Goal: Task Accomplishment & Management: Use online tool/utility

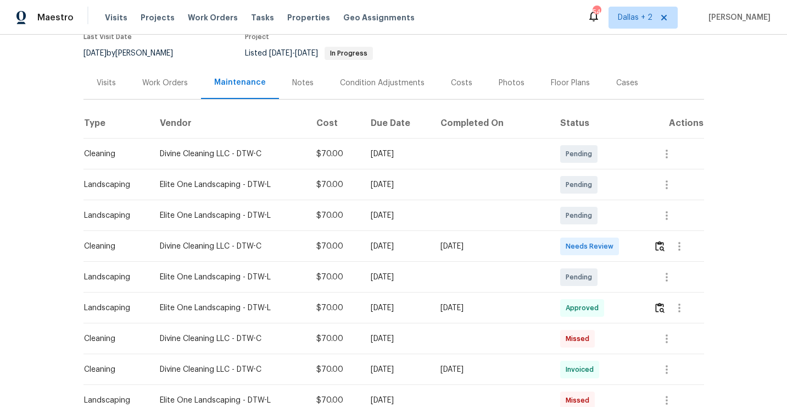
scroll to position [127, 0]
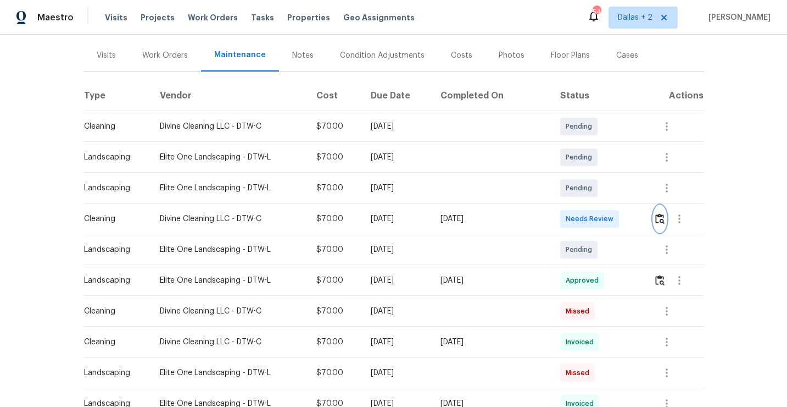
click at [661, 218] on img "button" at bounding box center [660, 218] width 9 height 10
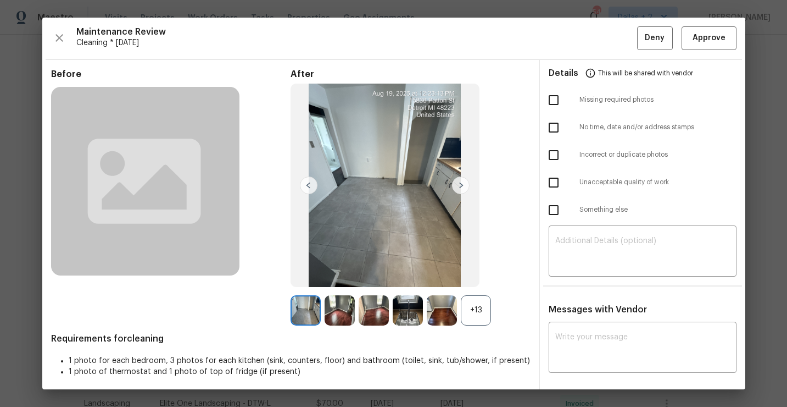
click at [481, 309] on div "+13" at bounding box center [476, 310] width 30 height 30
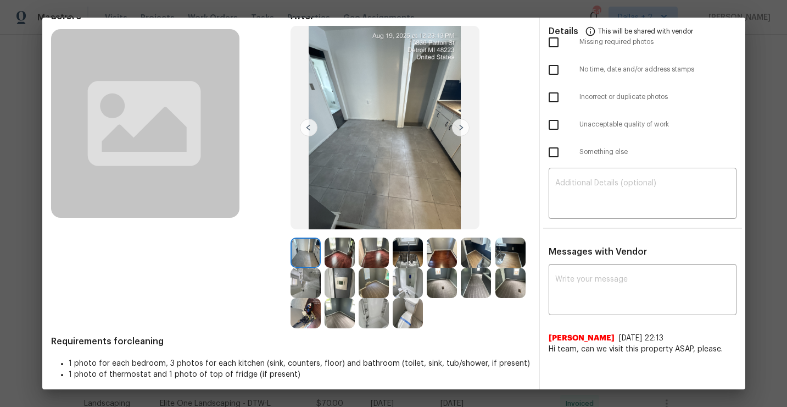
scroll to position [55, 0]
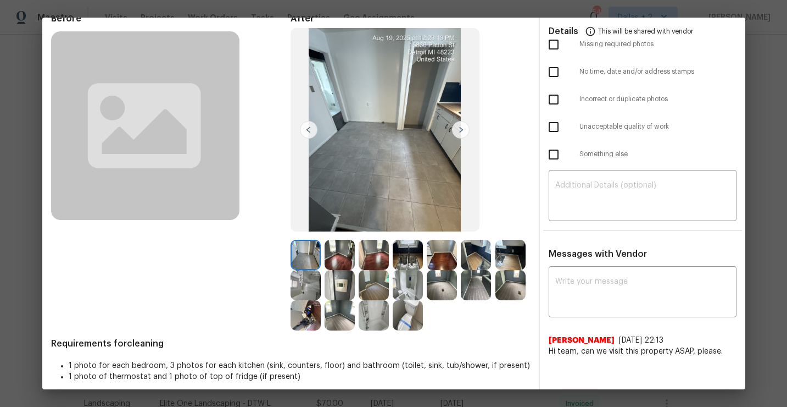
click at [336, 260] on img at bounding box center [340, 255] width 30 height 30
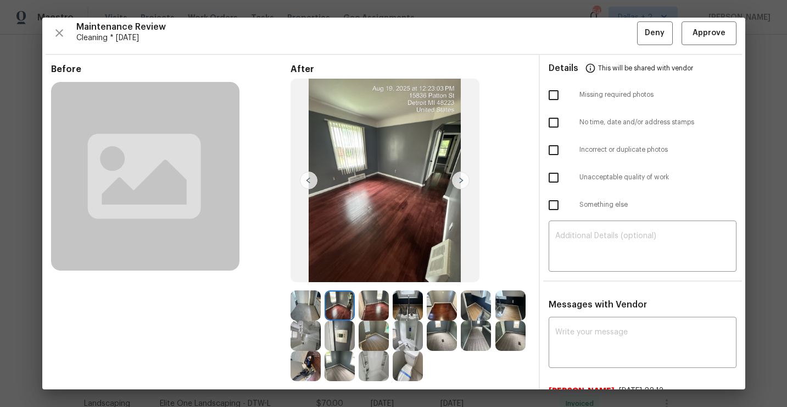
scroll to position [4, 0]
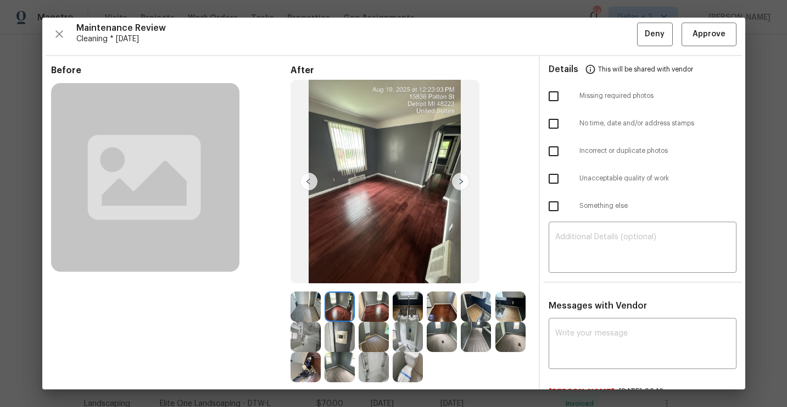
click at [414, 309] on img at bounding box center [408, 306] width 30 height 30
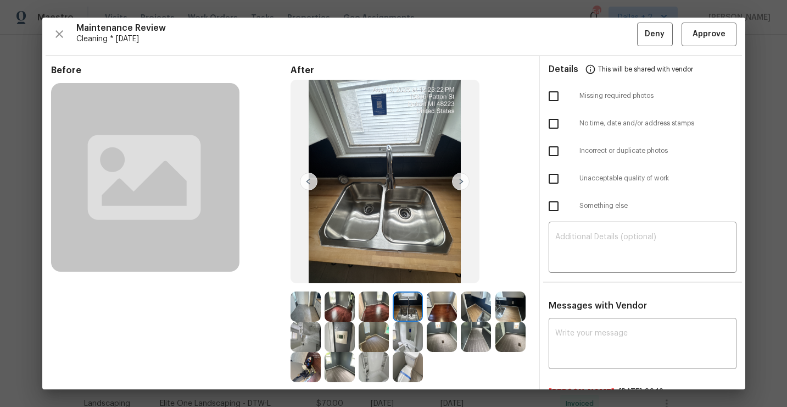
click at [448, 314] on img at bounding box center [442, 306] width 30 height 30
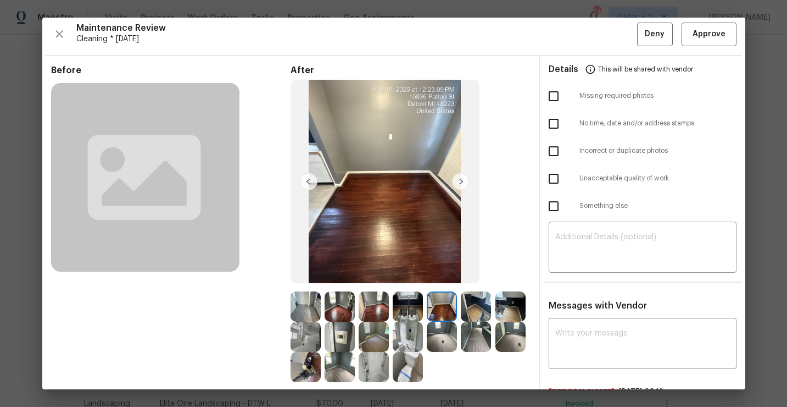
click at [475, 312] on img at bounding box center [476, 306] width 30 height 30
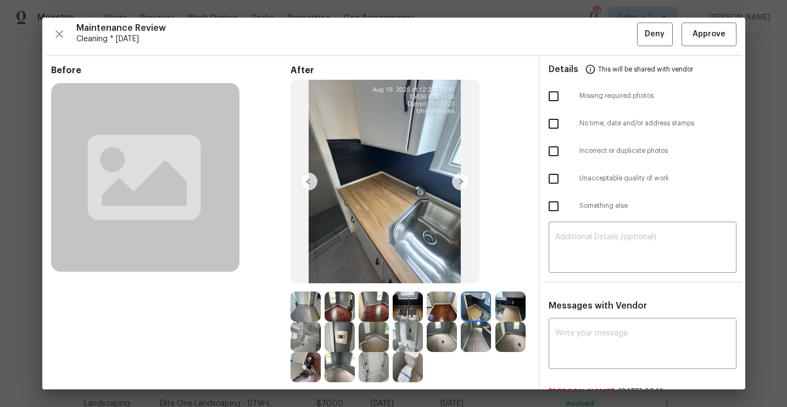
click at [515, 316] on img at bounding box center [511, 306] width 30 height 30
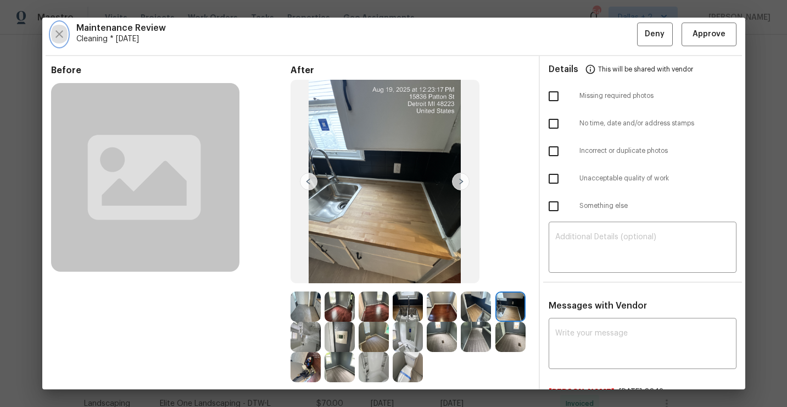
click at [56, 36] on icon "button" at bounding box center [59, 33] width 13 height 13
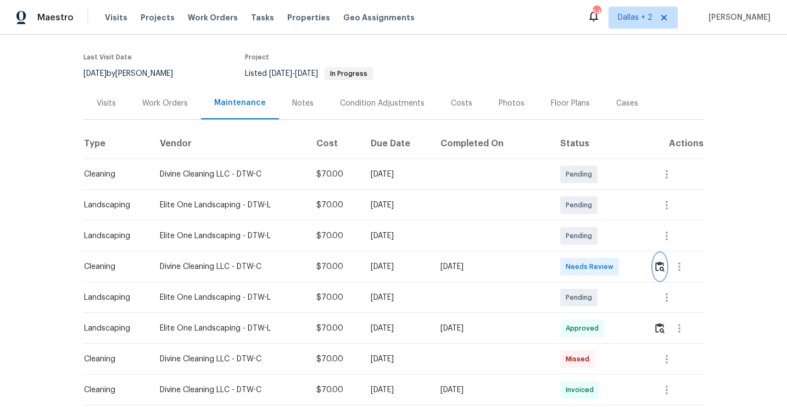
scroll to position [80, 0]
click at [659, 268] on img "button" at bounding box center [660, 265] width 9 height 10
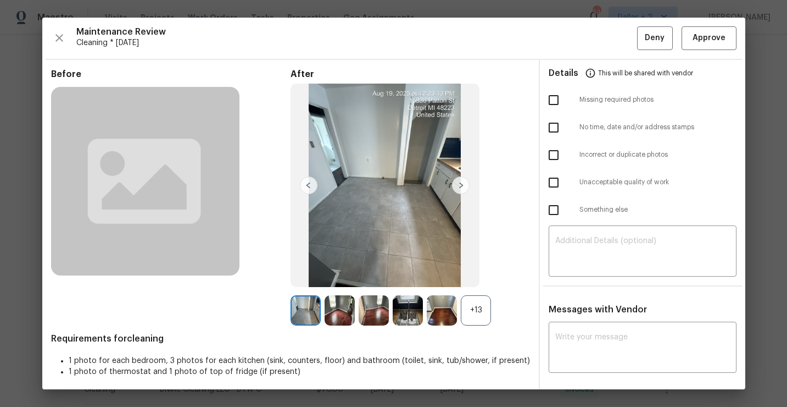
click at [484, 300] on div "+13" at bounding box center [476, 310] width 30 height 30
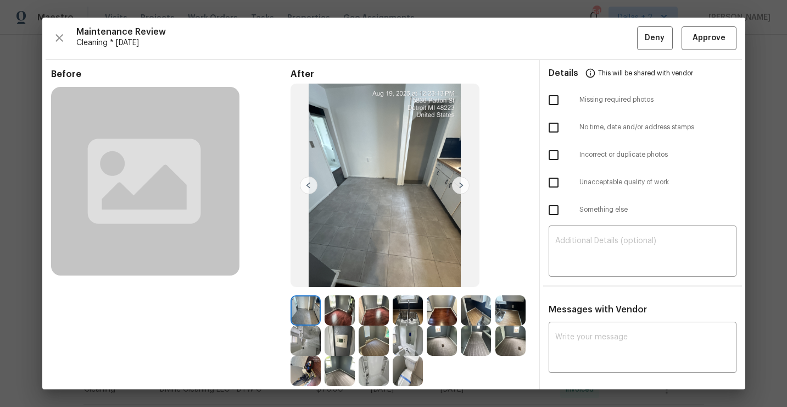
click at [438, 310] on img at bounding box center [442, 310] width 30 height 30
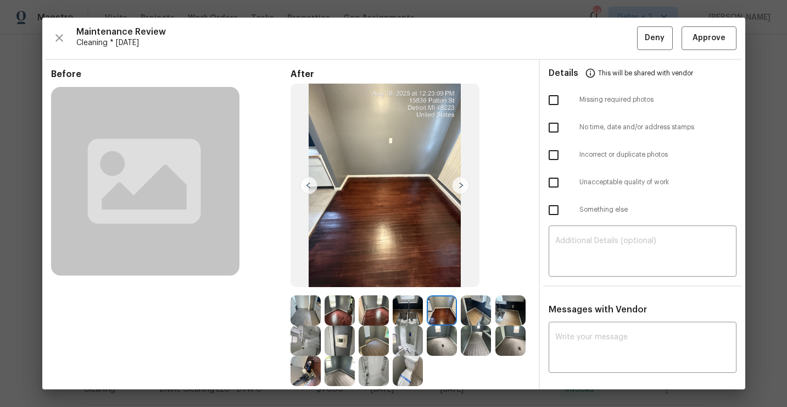
click at [342, 301] on img at bounding box center [340, 310] width 30 height 30
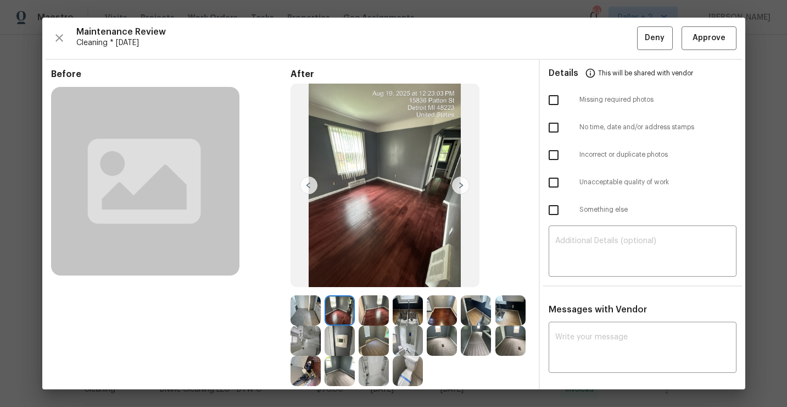
click at [375, 306] on img at bounding box center [374, 310] width 30 height 30
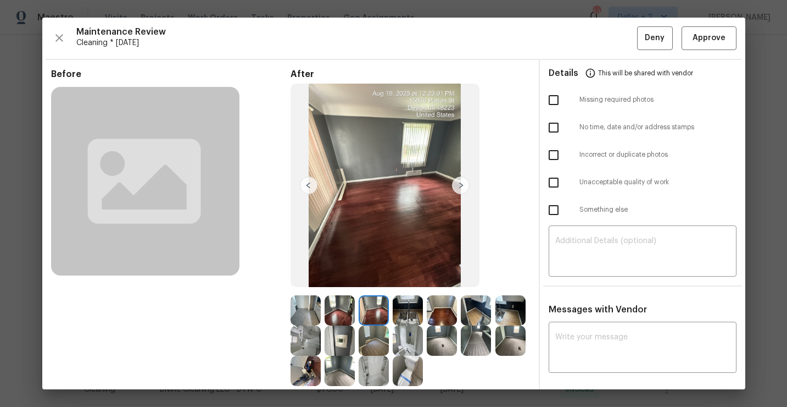
click at [375, 308] on img at bounding box center [374, 310] width 30 height 30
click at [438, 304] on img at bounding box center [442, 310] width 30 height 30
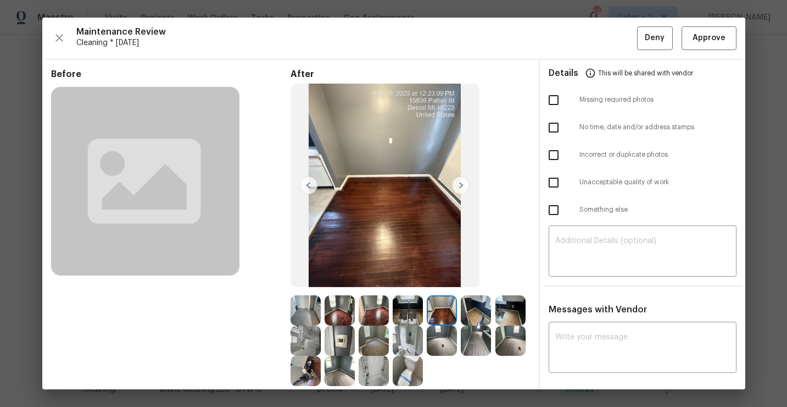
click at [476, 320] on img at bounding box center [476, 310] width 30 height 30
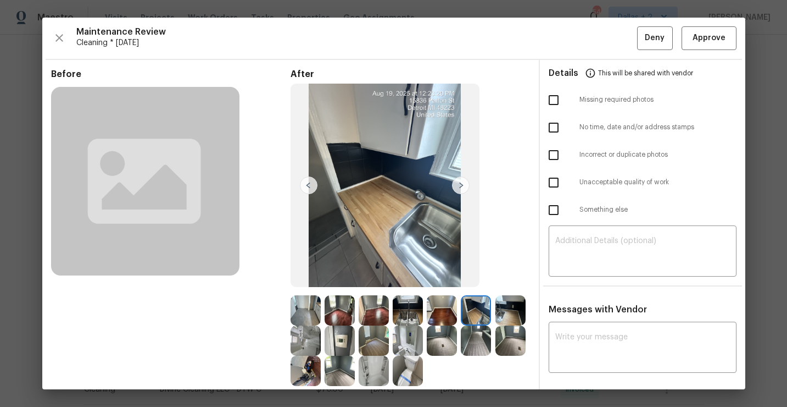
click at [514, 309] on img at bounding box center [511, 310] width 30 height 30
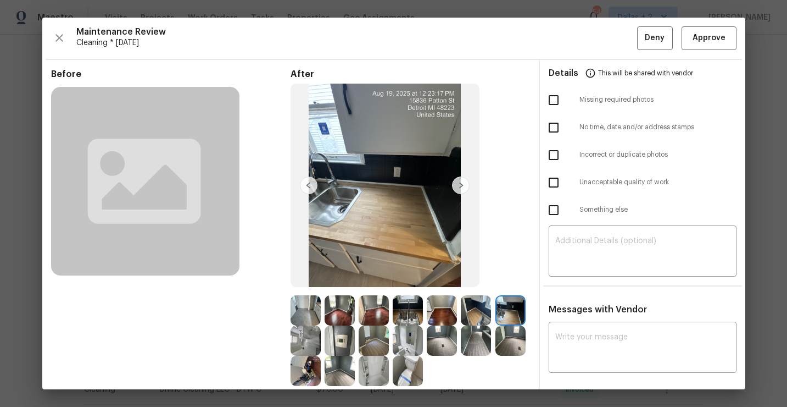
click at [308, 342] on img at bounding box center [306, 340] width 30 height 30
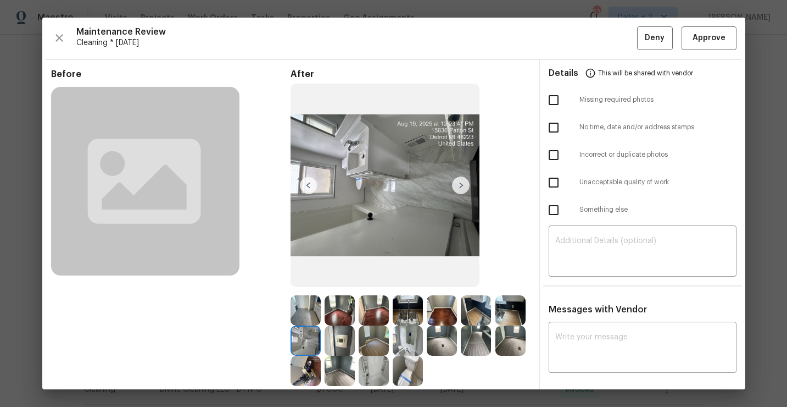
click at [366, 344] on img at bounding box center [374, 340] width 30 height 30
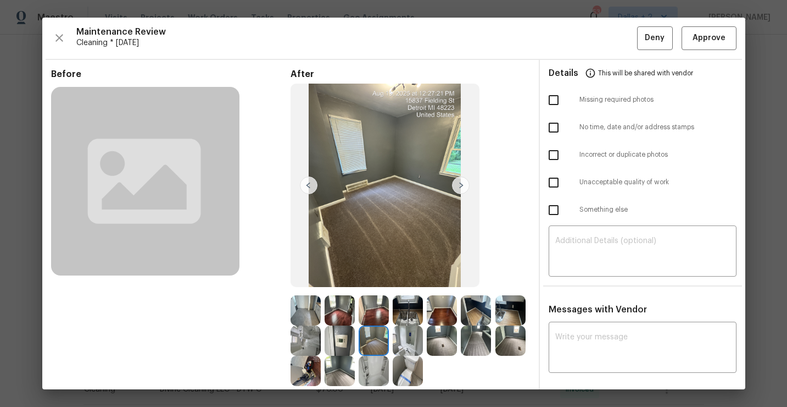
click at [415, 341] on img at bounding box center [408, 340] width 30 height 30
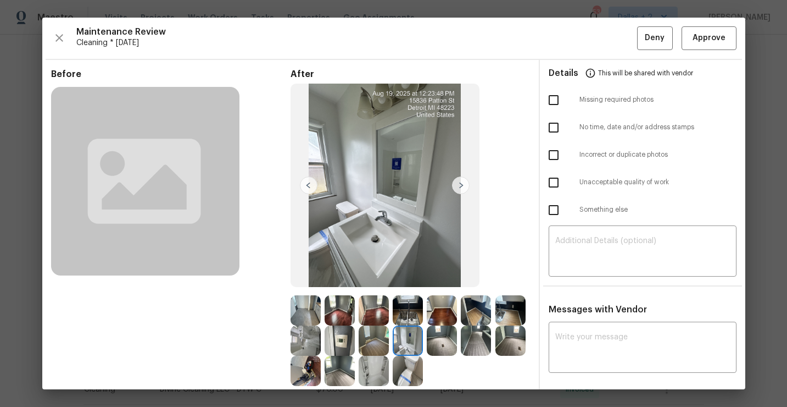
click at [454, 343] on img at bounding box center [442, 340] width 30 height 30
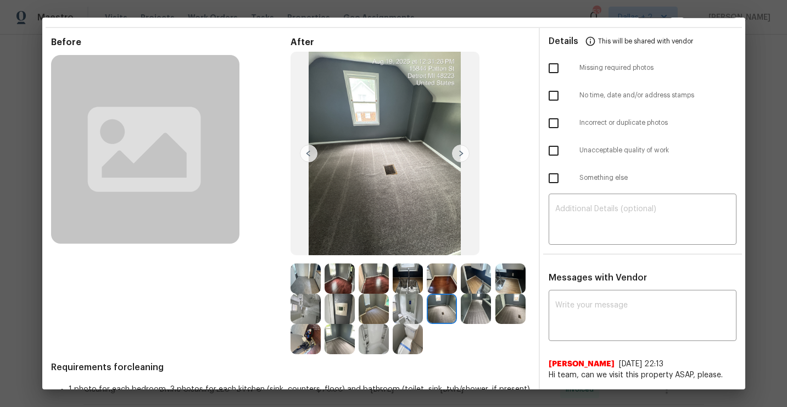
scroll to position [39, 0]
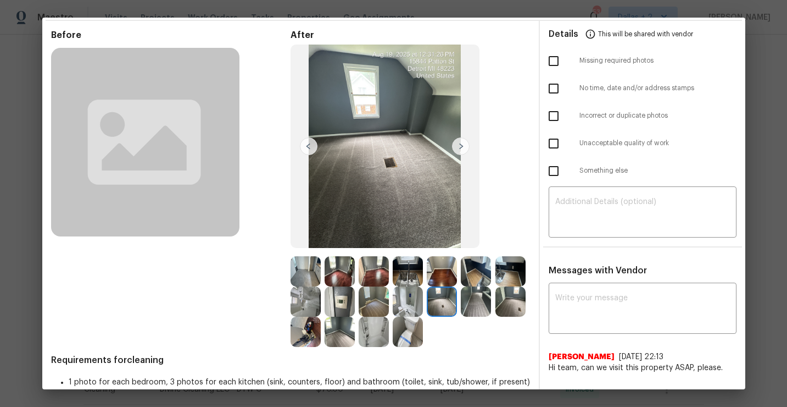
click at [408, 343] on img at bounding box center [408, 331] width 30 height 30
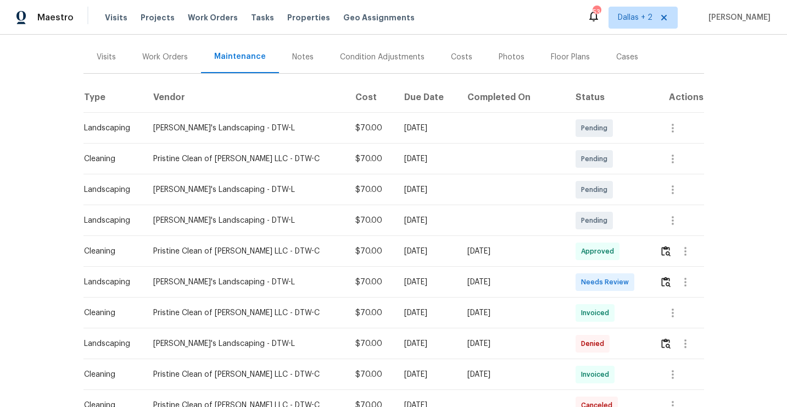
scroll to position [138, 0]
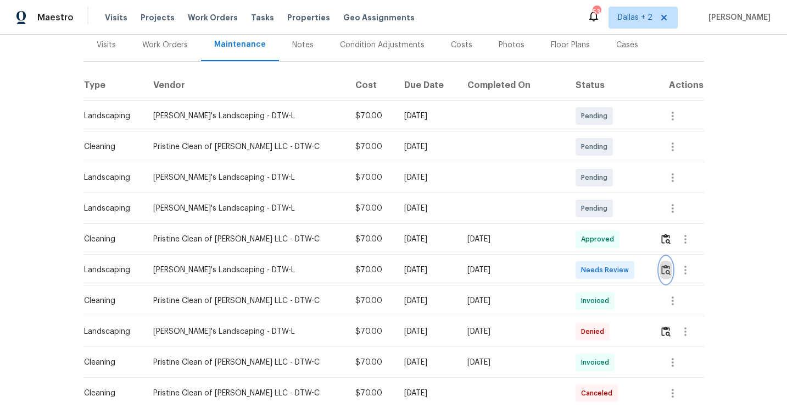
click at [660, 271] on button "button" at bounding box center [666, 270] width 13 height 26
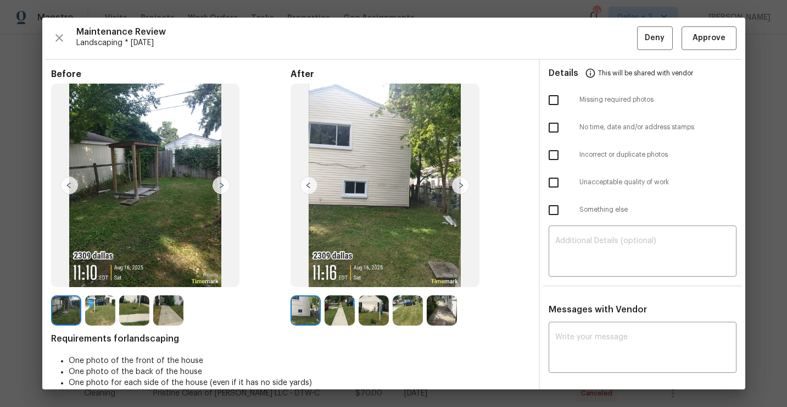
click at [92, 309] on img at bounding box center [100, 310] width 30 height 30
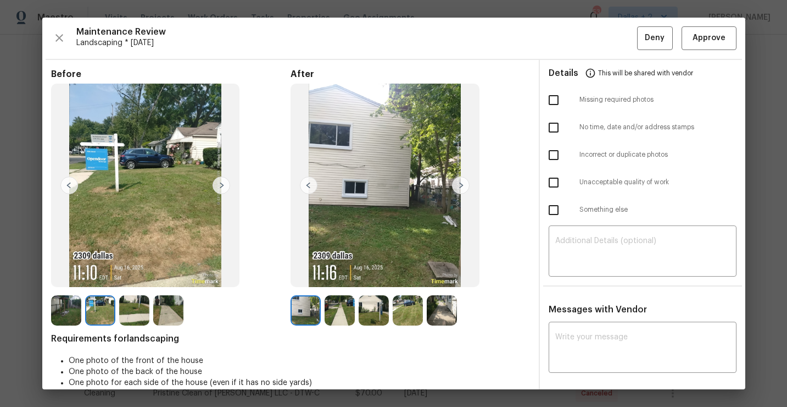
click at [136, 316] on img at bounding box center [134, 310] width 30 height 30
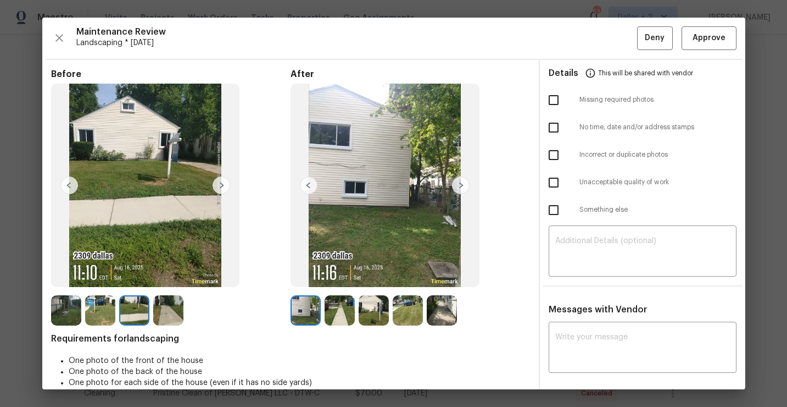
click at [162, 316] on img at bounding box center [168, 310] width 30 height 30
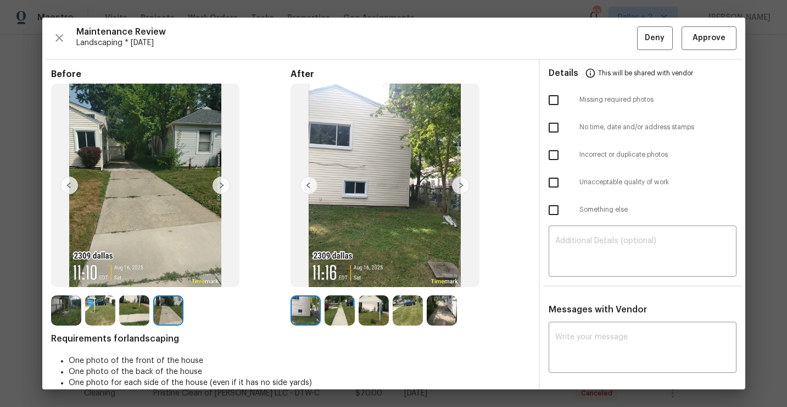
click at [134, 317] on img at bounding box center [134, 310] width 30 height 30
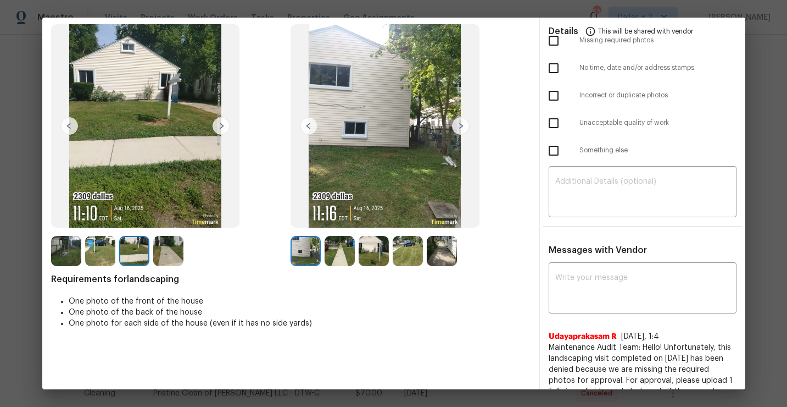
scroll to position [0, 0]
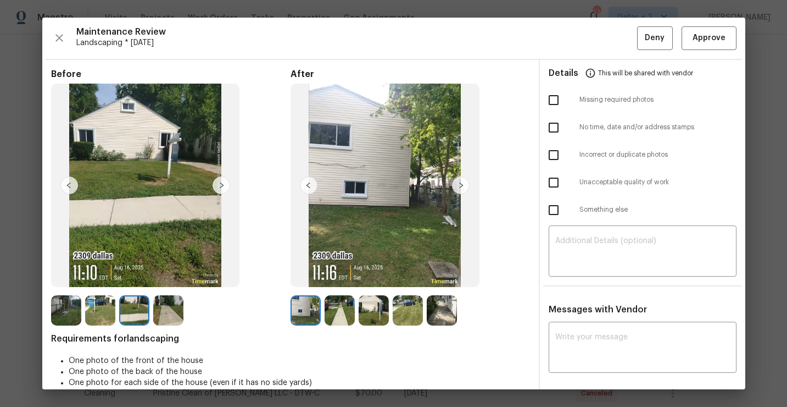
click at [337, 310] on img at bounding box center [340, 310] width 30 height 30
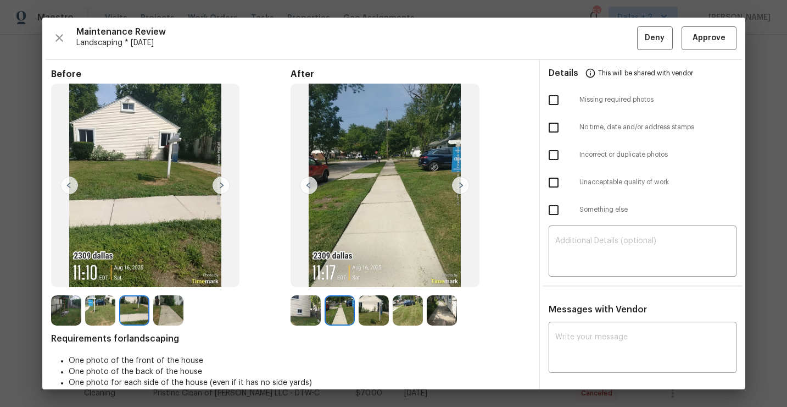
click at [379, 310] on img at bounding box center [374, 310] width 30 height 30
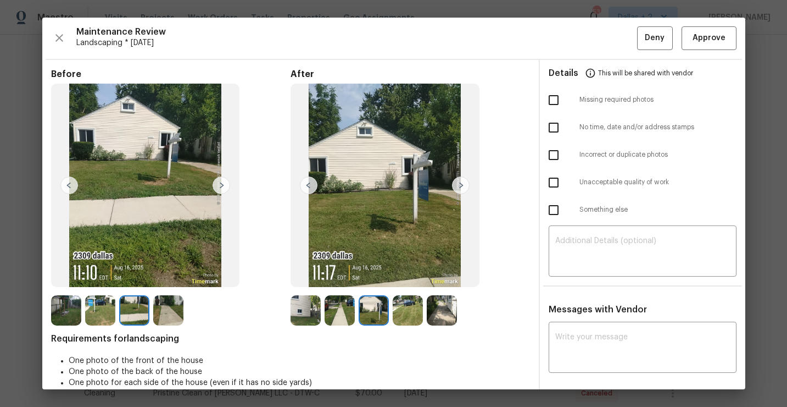
click at [406, 316] on img at bounding box center [408, 310] width 30 height 30
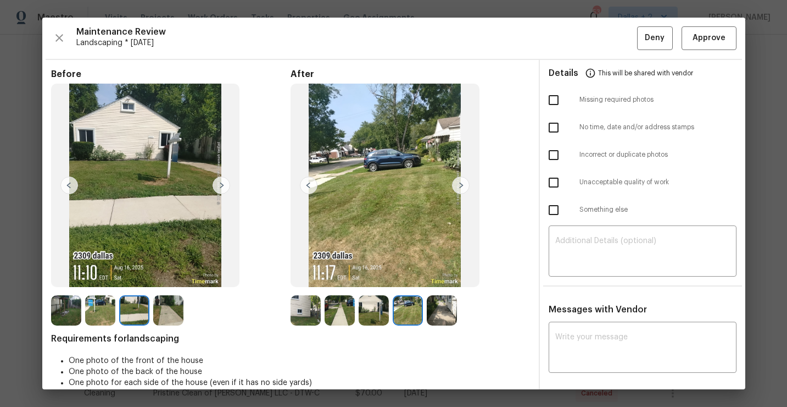
click at [450, 309] on img at bounding box center [442, 310] width 30 height 30
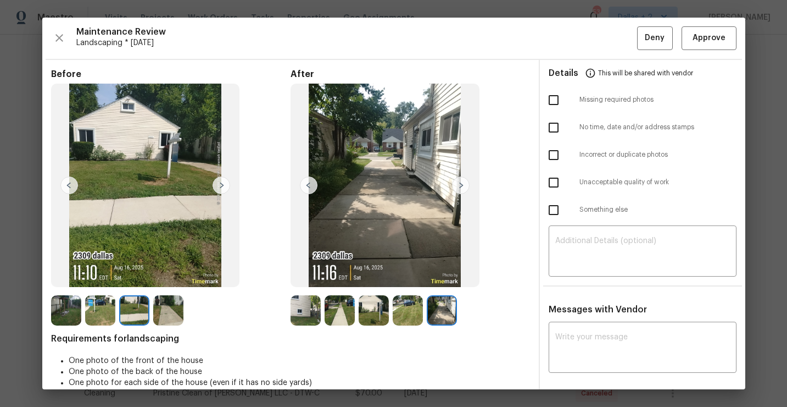
click at [312, 299] on img at bounding box center [306, 310] width 30 height 30
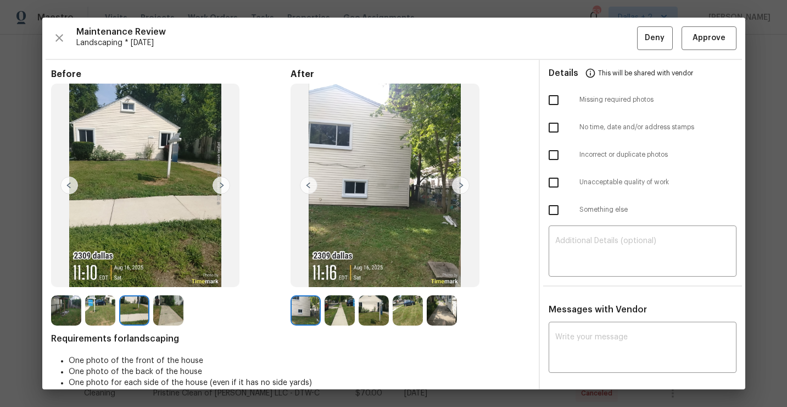
click at [334, 310] on img at bounding box center [340, 310] width 30 height 30
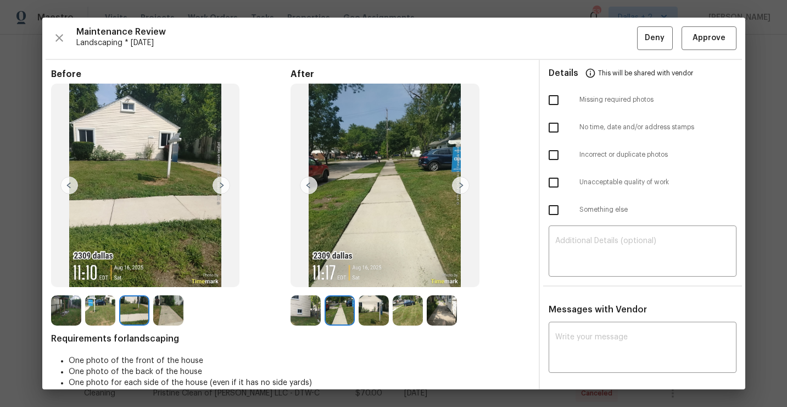
click at [364, 312] on img at bounding box center [374, 310] width 30 height 30
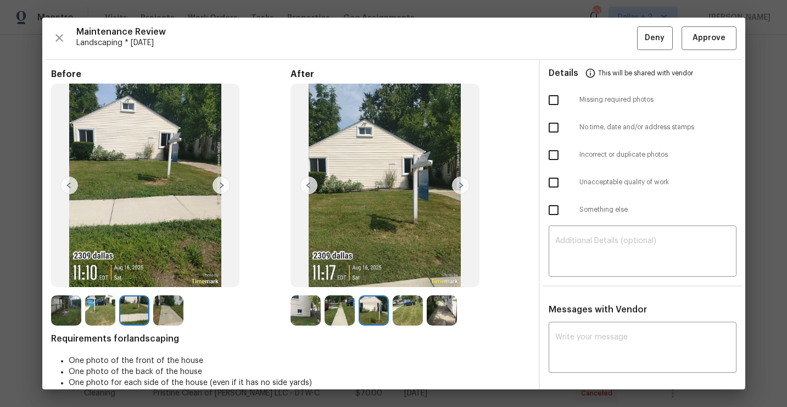
click at [296, 309] on img at bounding box center [306, 310] width 30 height 30
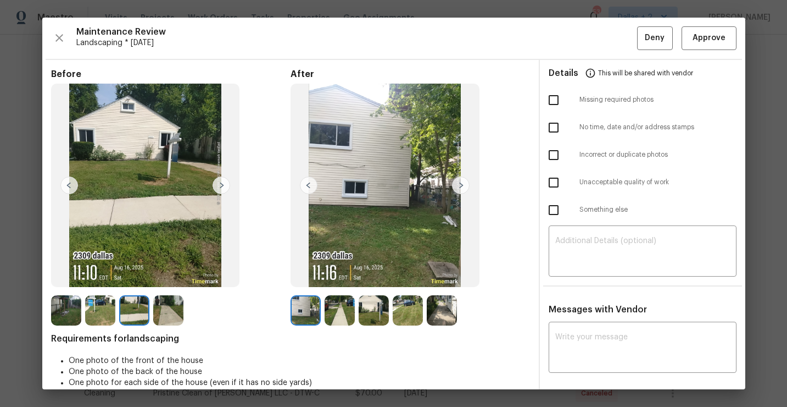
click at [396, 310] on img at bounding box center [408, 310] width 30 height 30
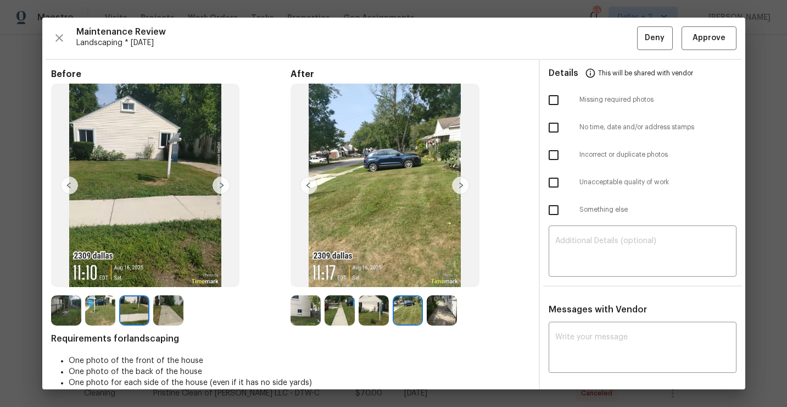
click at [437, 309] on img at bounding box center [442, 310] width 30 height 30
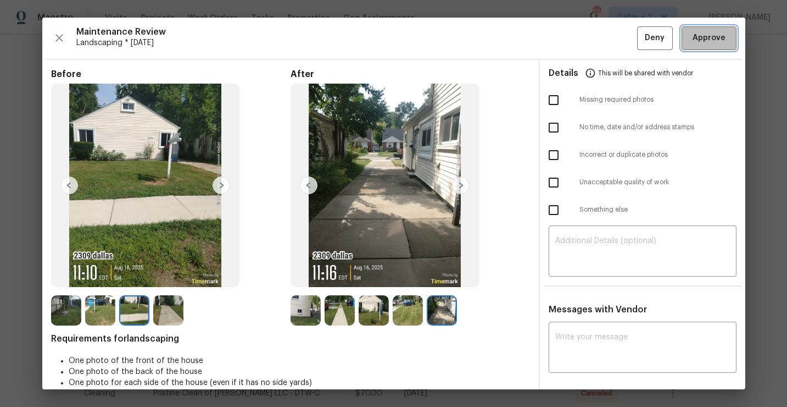
click at [704, 38] on span "Approve" at bounding box center [709, 38] width 33 height 14
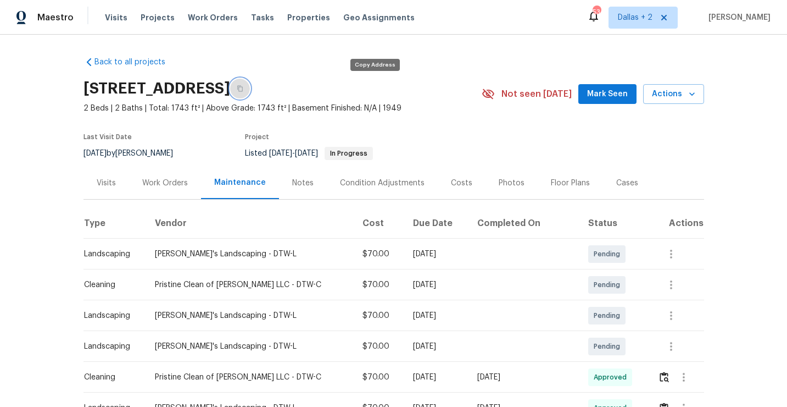
click at [250, 91] on button "button" at bounding box center [240, 89] width 20 height 20
